Goal: Task Accomplishment & Management: Use online tool/utility

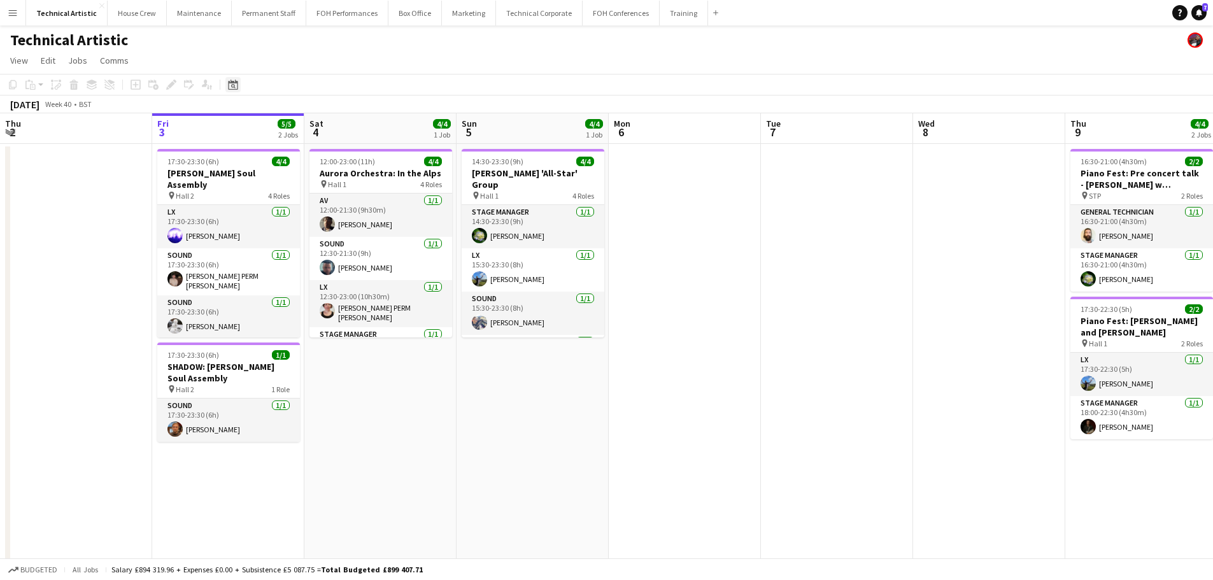
click at [235, 89] on icon at bounding box center [233, 85] width 10 height 10
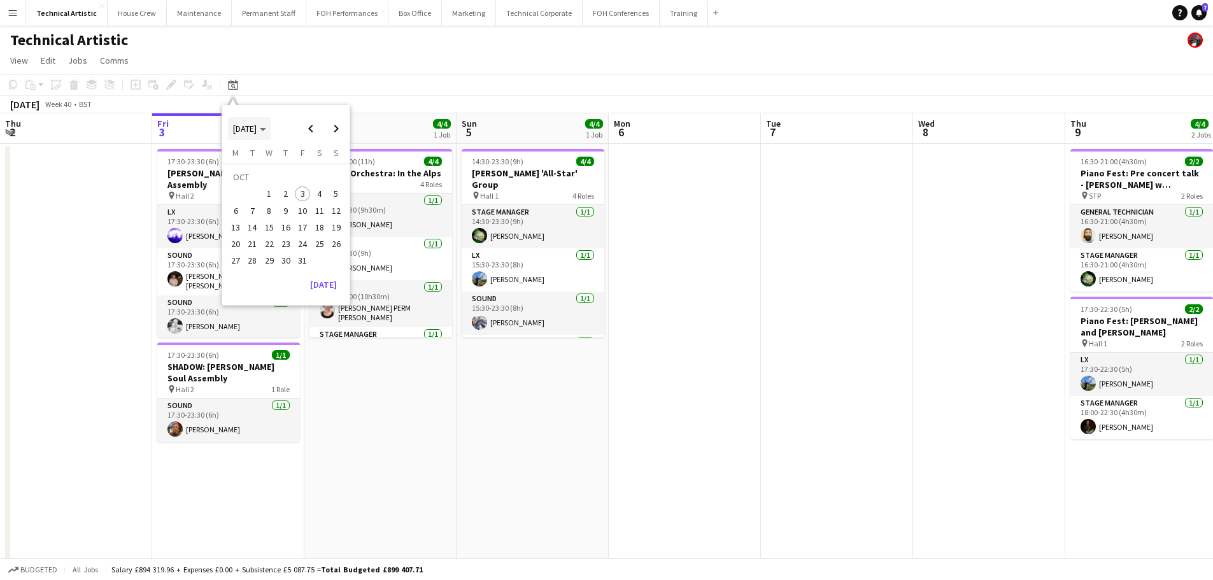
click at [266, 129] on icon "Choose month and year" at bounding box center [263, 129] width 6 height 3
click at [250, 196] on span "2024" at bounding box center [242, 194] width 26 height 15
click at [409, 82] on app-toolbar "Copy Paste Paste Ctrl+V Paste with crew Ctrl+Shift+V Paste linked Job [GEOGRAPH…" at bounding box center [606, 85] width 1213 height 22
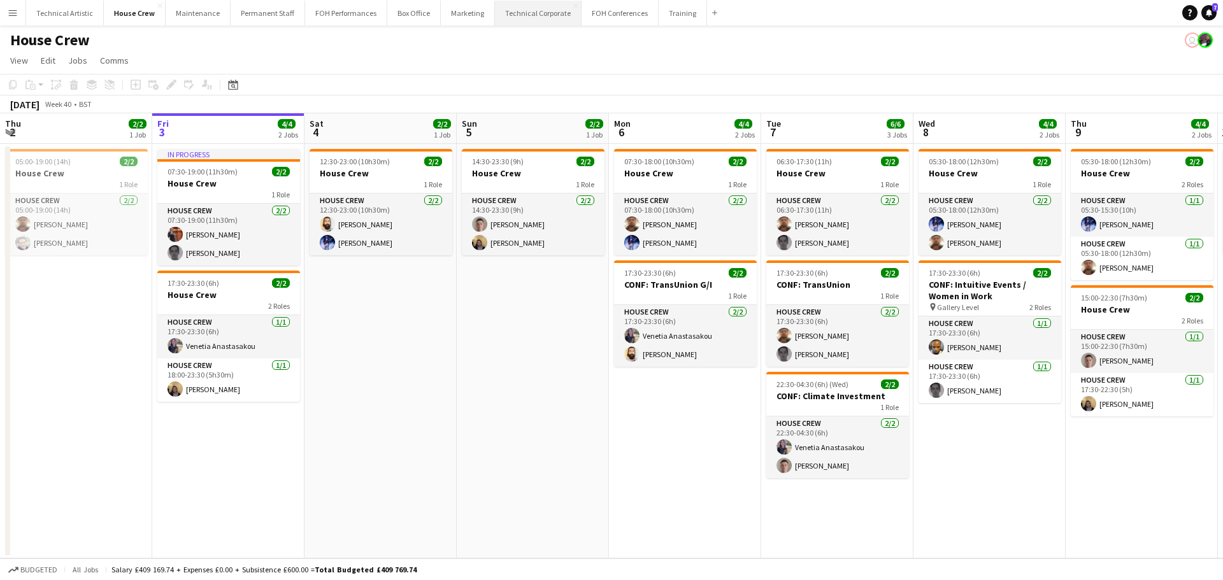
click at [505, 16] on button "Technical Corporate Close" at bounding box center [538, 13] width 87 height 25
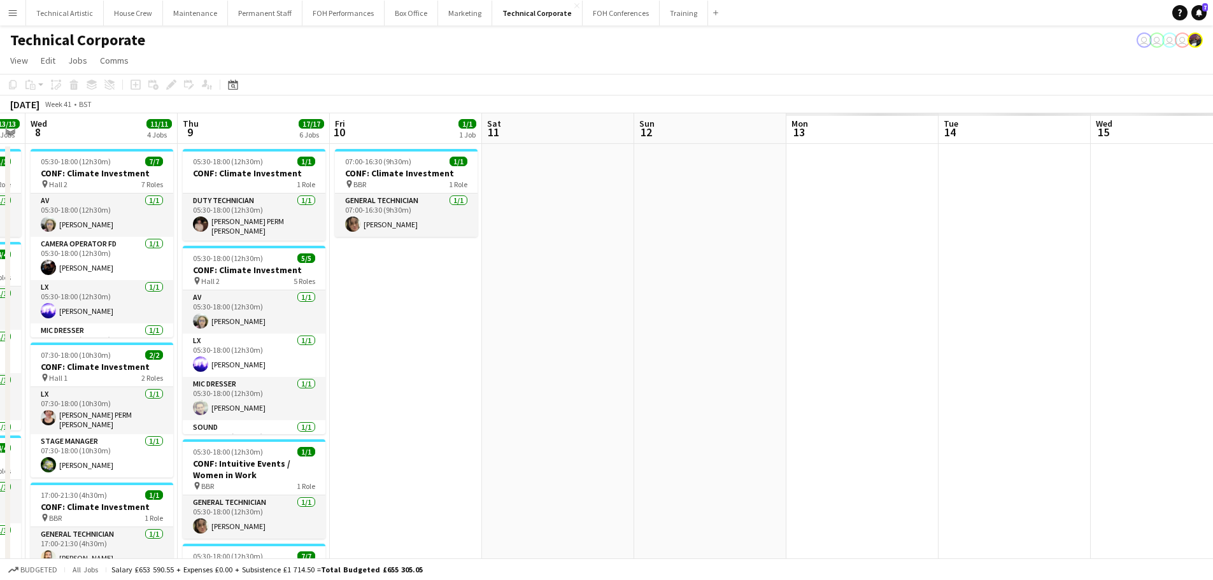
drag, startPoint x: 982, startPoint y: 284, endPoint x: 150, endPoint y: 231, distance: 833.5
click at [148, 231] on app-calendar-viewport "Sat 4 Sun 5 Mon 6 5/5 2 Jobs Tue 7 13/13 7 Jobs Wed 8 11/11 4 Jobs Thu 9 17/17 …" at bounding box center [606, 575] width 1213 height 925
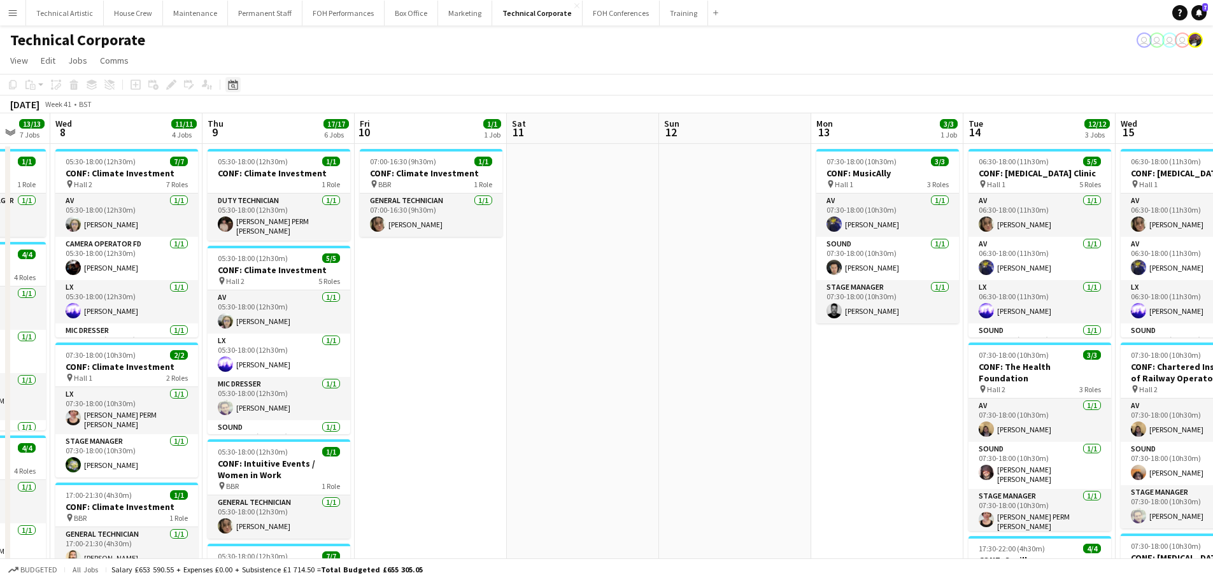
click at [228, 83] on icon "Date picker" at bounding box center [233, 85] width 10 height 10
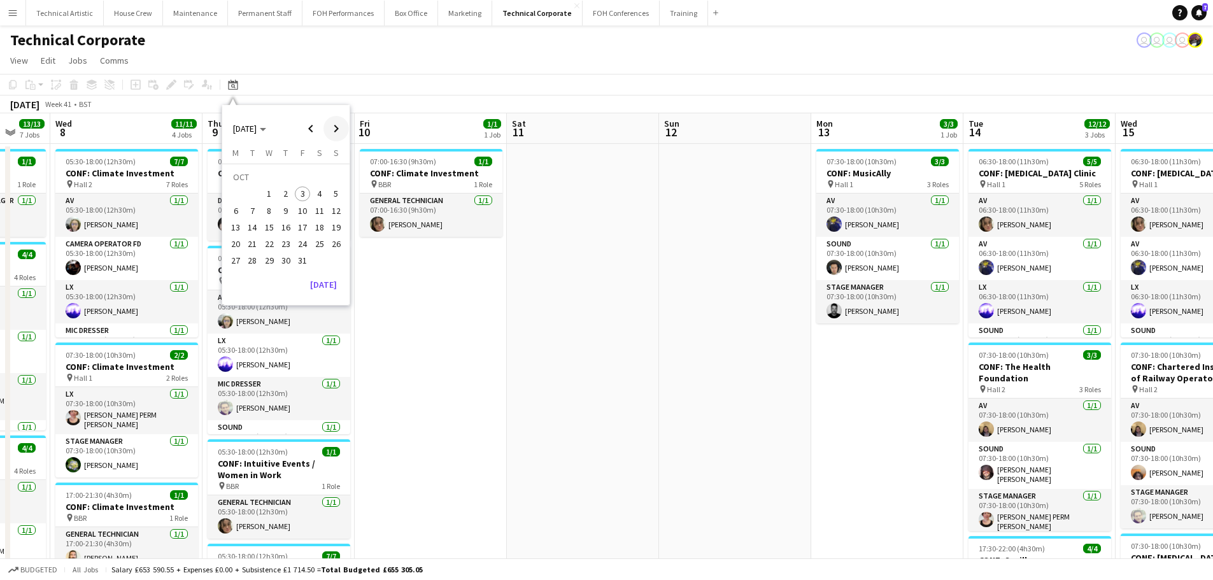
click at [334, 132] on span "Next month" at bounding box center [336, 128] width 25 height 25
click at [239, 196] on span "1" at bounding box center [235, 194] width 15 height 15
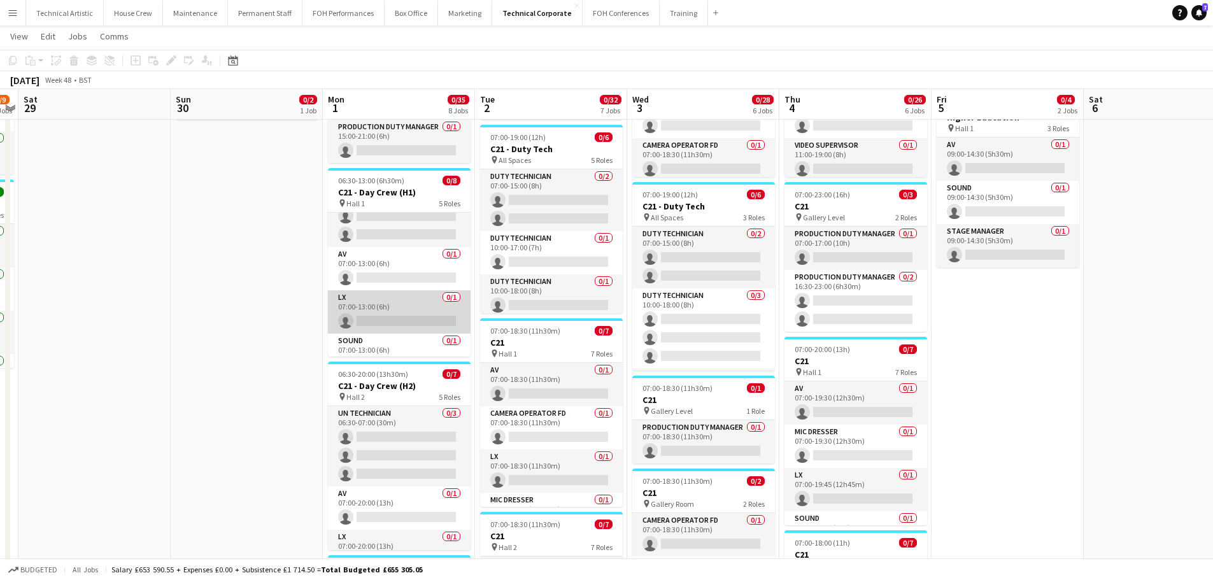
scroll to position [64, 0]
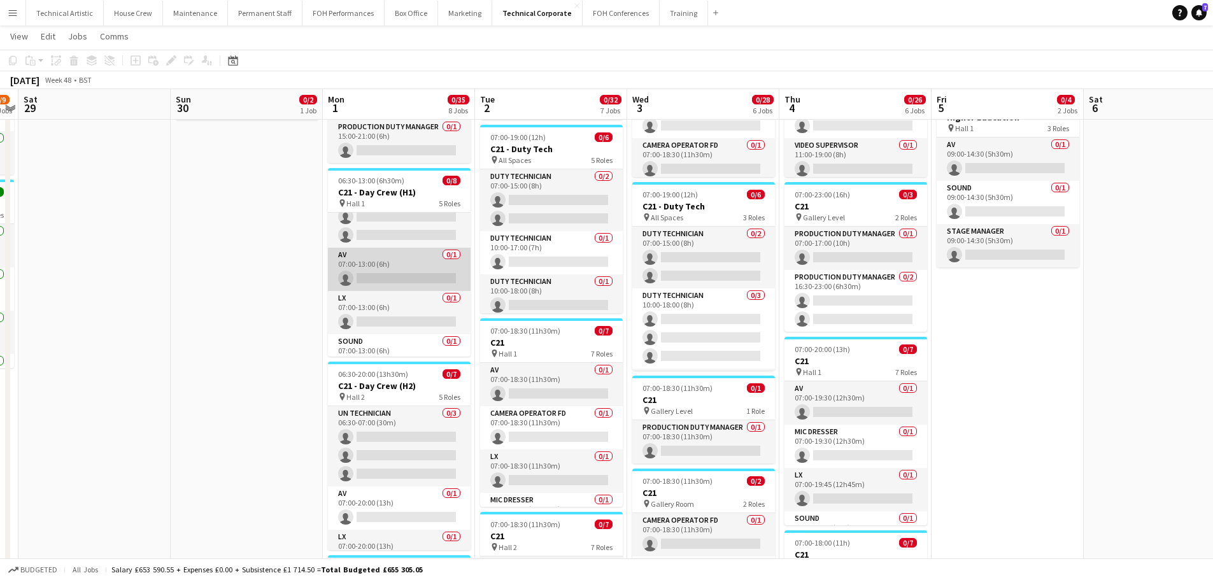
click at [382, 267] on app-card-role "AV 0/1 07:00-13:00 (6h) single-neutral-actions" at bounding box center [399, 269] width 143 height 43
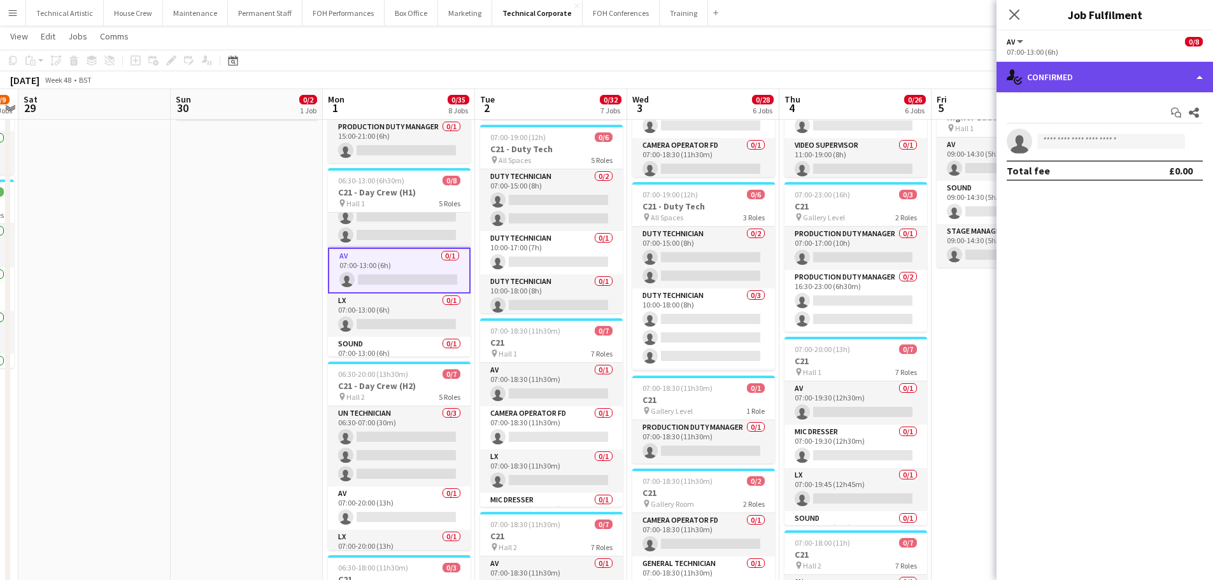
click at [1046, 78] on div "single-neutral-actions-check-2 Confirmed" at bounding box center [1105, 77] width 217 height 31
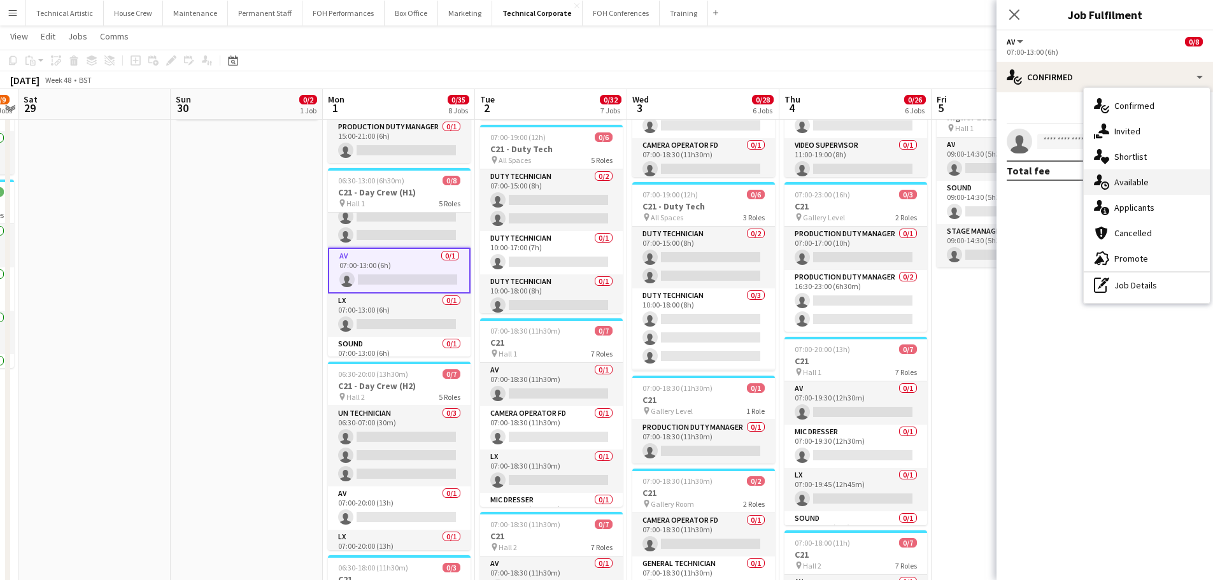
click at [1136, 178] on span "Available" at bounding box center [1132, 181] width 34 height 11
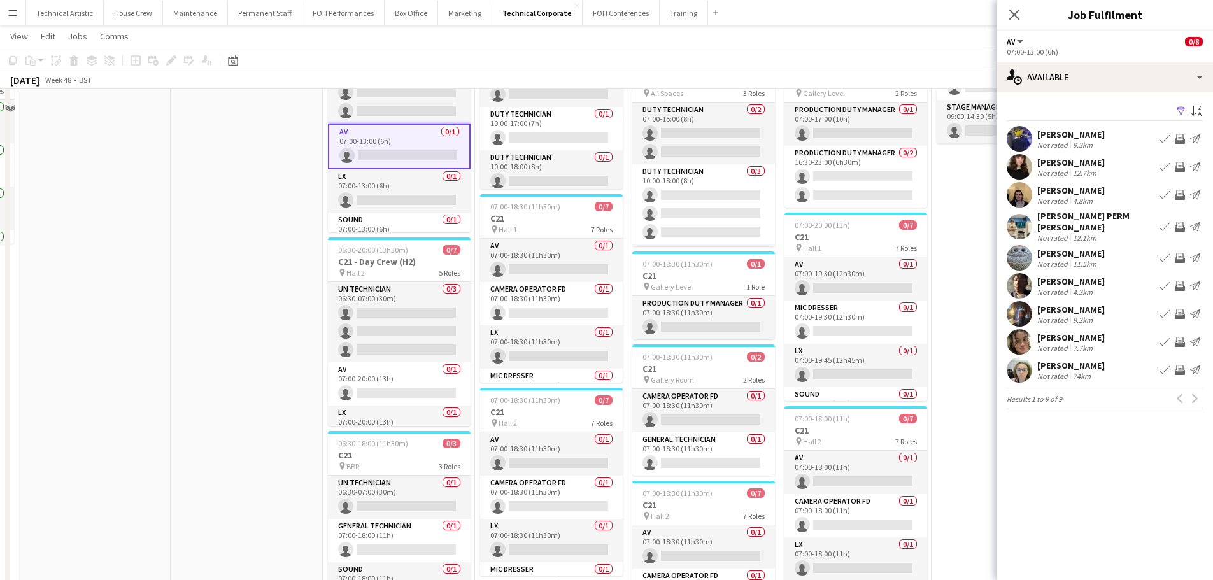
scroll to position [414, 0]
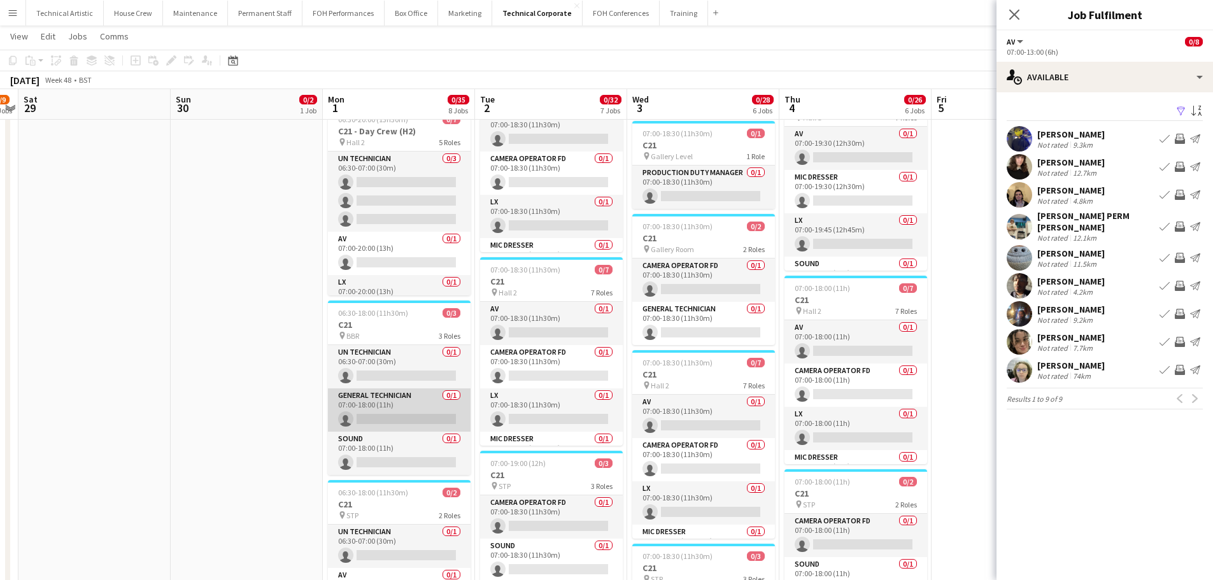
click at [404, 404] on app-card-role "General Technician 0/1 07:00-18:00 (11h) single-neutral-actions" at bounding box center [399, 410] width 143 height 43
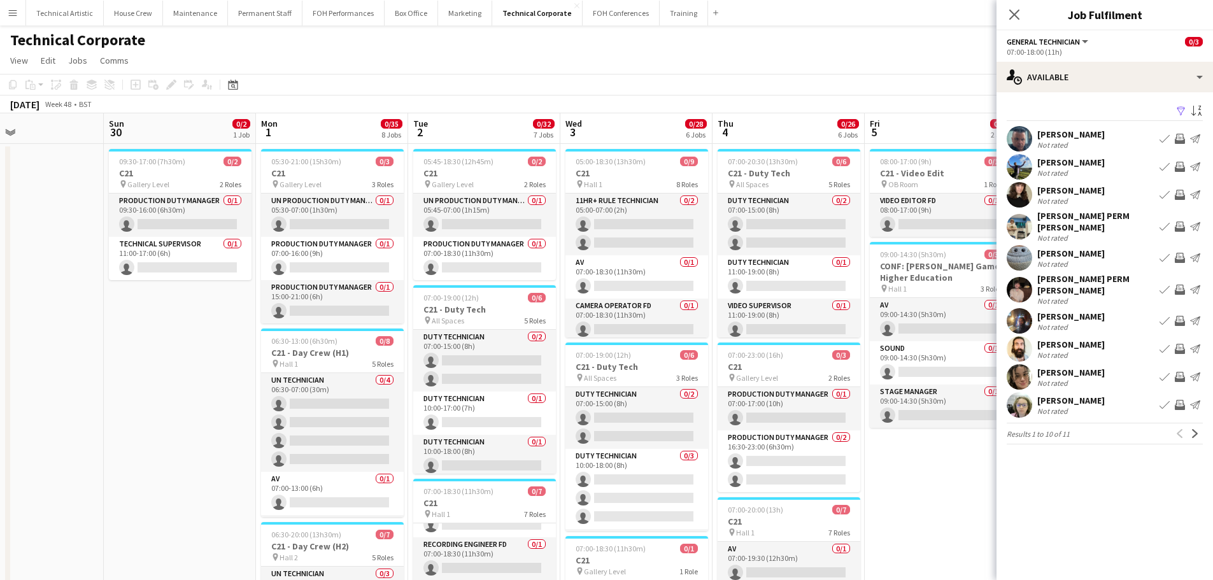
scroll to position [0, 400]
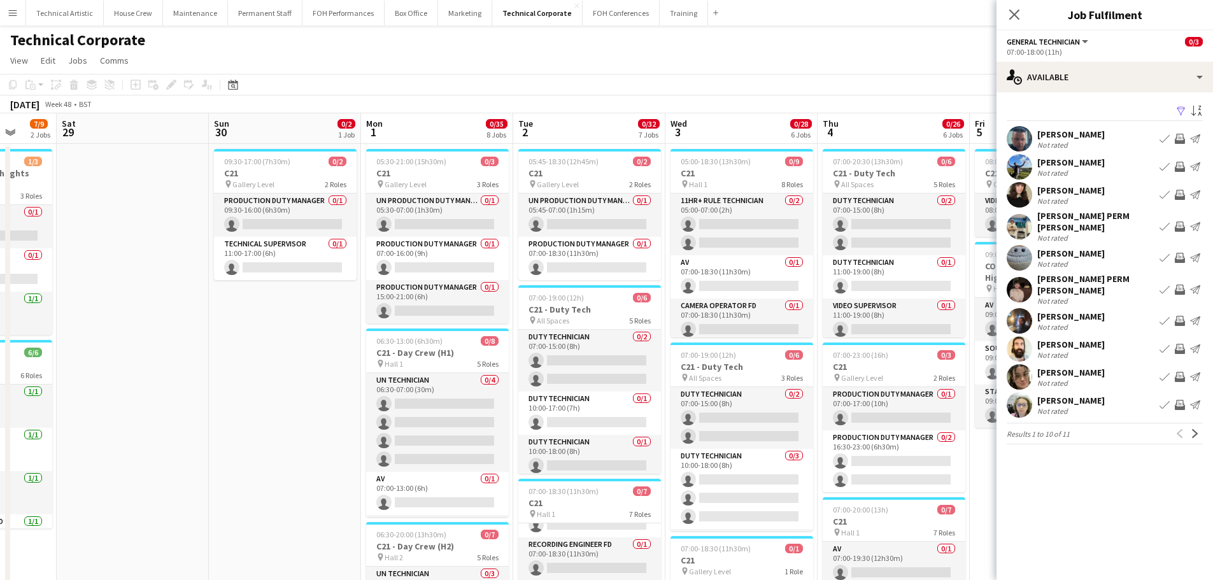
drag, startPoint x: 916, startPoint y: 474, endPoint x: 839, endPoint y: 473, distance: 77.7
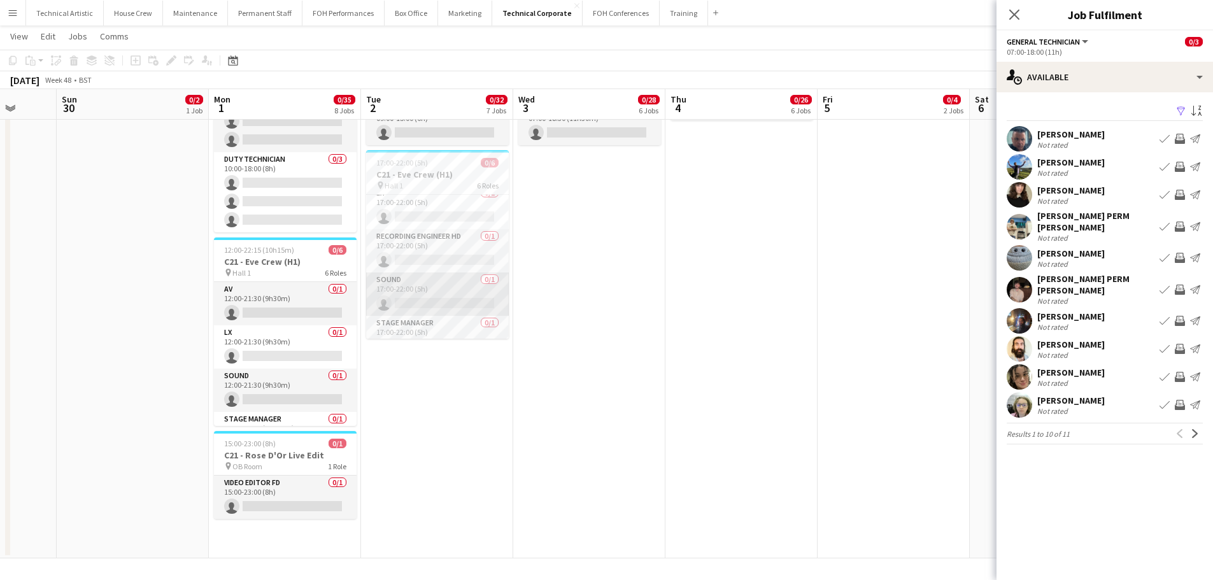
scroll to position [0, 0]
